Goal: Feedback & Contribution: Submit feedback/report problem

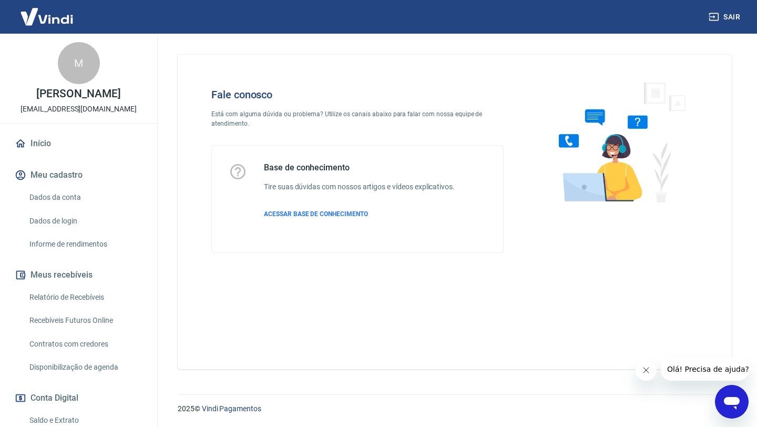
click at [732, 404] on icon "Abrir janela de mensagens" at bounding box center [732, 403] width 16 height 13
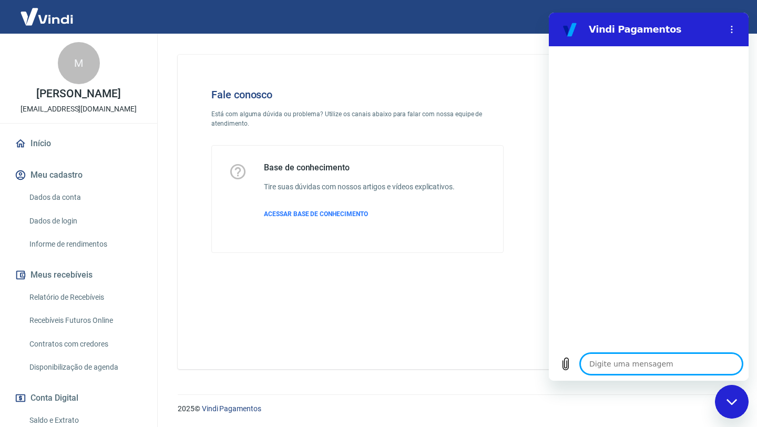
click at [458, 141] on div "Fale conosco Está com alguma dúvida ou problema? Utilize os canais abaixo para …" at bounding box center [358, 171] width 326 height 198
click at [448, 56] on div "Fale conosco Está com alguma dúvida ou problema? Utilize os canais abaixo para …" at bounding box center [455, 212] width 554 height 315
click at [722, 408] on div "Fechar janela de mensagens" at bounding box center [732, 402] width 32 height 32
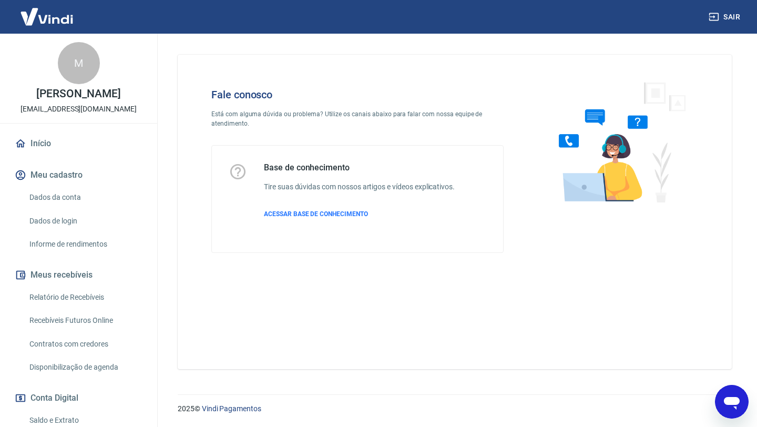
type textarea "x"
click at [48, 155] on link "Início" at bounding box center [79, 143] width 132 height 23
